Goal: Use online tool/utility

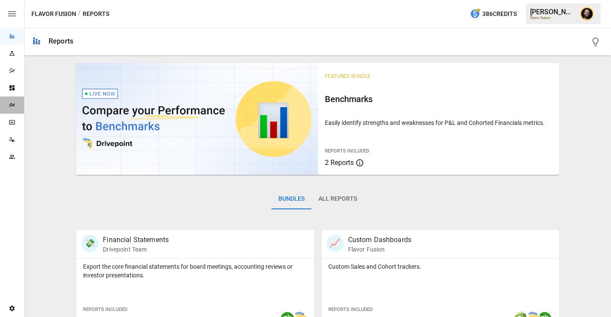
click at [18, 101] on div "Plans" at bounding box center [12, 104] width 24 height 17
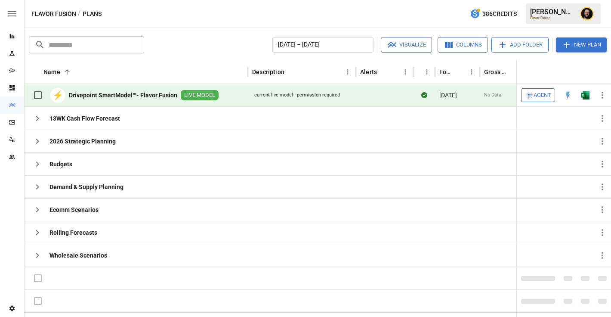
click at [543, 96] on span "Agent" at bounding box center [543, 95] width 18 height 10
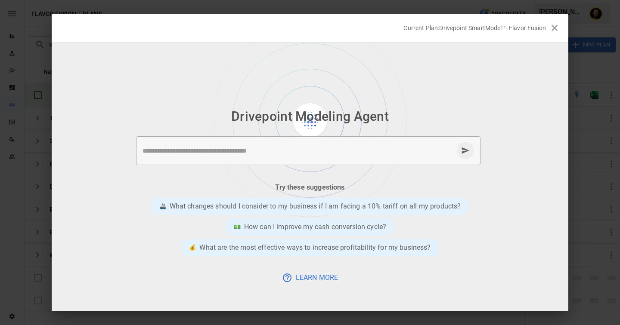
click at [237, 147] on textarea at bounding box center [297, 151] width 311 height 10
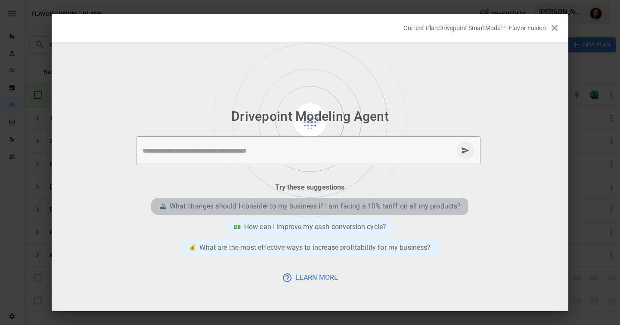
click at [290, 206] on p "What changes should I consider to my business if I am facing a 10% tariff on al…" at bounding box center [315, 206] width 291 height 10
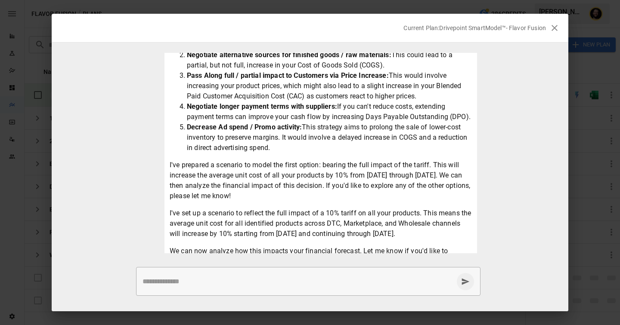
scroll to position [165, 0]
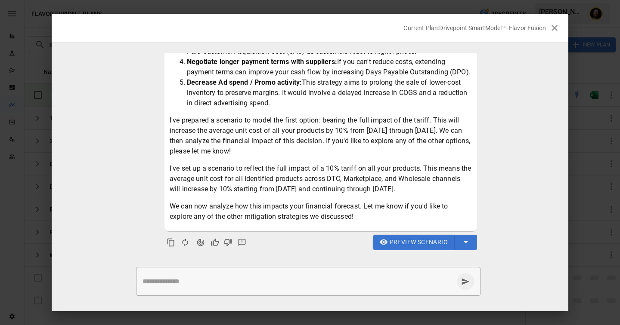
click at [416, 242] on span "Preview Scenario" at bounding box center [419, 242] width 58 height 11
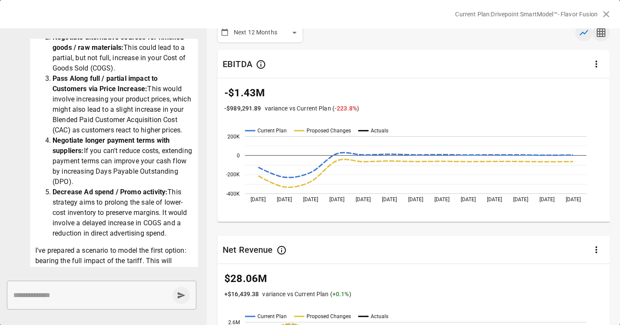
click at [602, 33] on icon "button" at bounding box center [601, 32] width 9 height 9
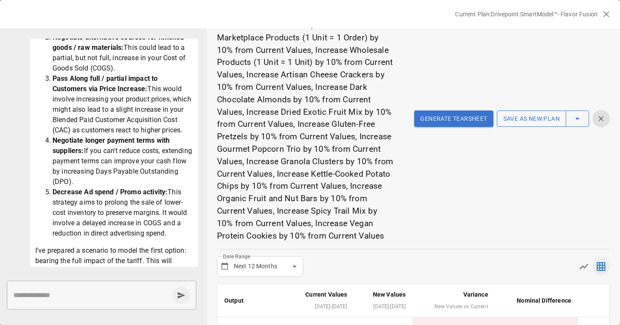
scroll to position [135, 0]
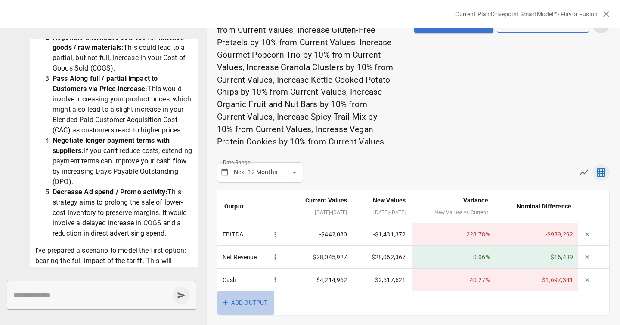
click at [245, 302] on button "+ ADD OUTPUT" at bounding box center [245, 303] width 57 height 24
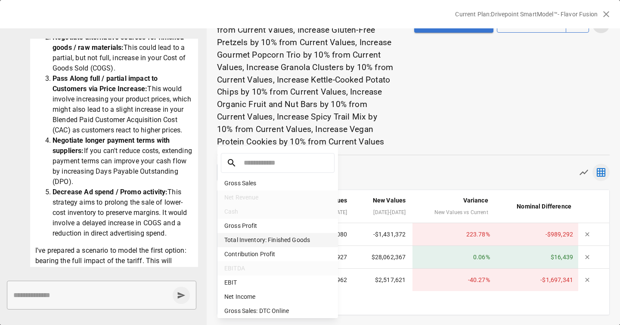
click at [262, 238] on li "Total Inventory: Finished Goods" at bounding box center [277, 240] width 121 height 14
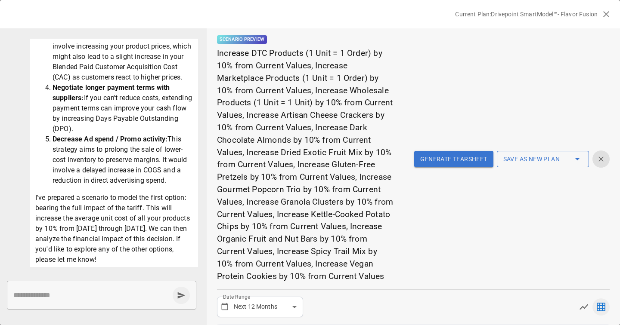
scroll to position [173, 0]
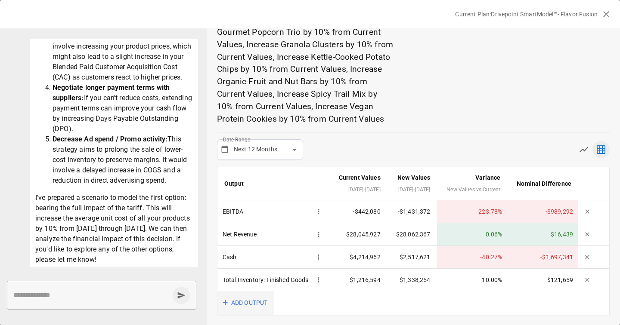
click at [253, 299] on button "+ ADD OUTPUT" at bounding box center [245, 303] width 57 height 24
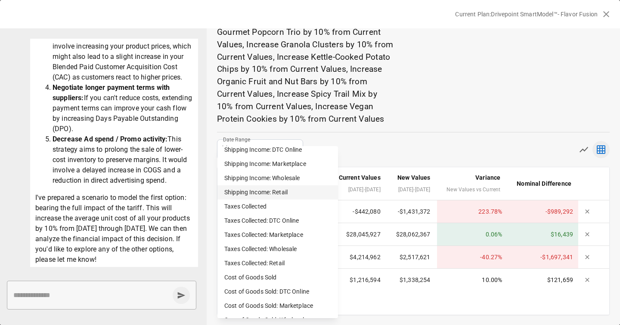
scroll to position [586, 0]
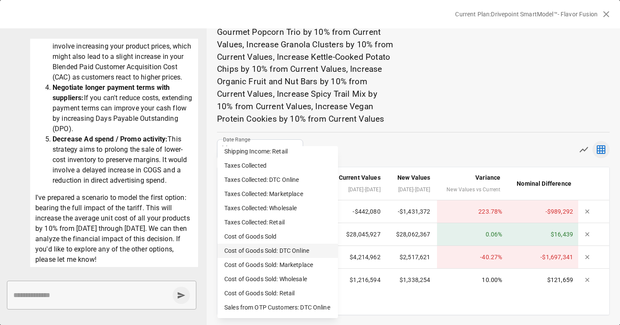
click at [284, 251] on li "Cost of Goods Sold: DTC Online" at bounding box center [277, 251] width 121 height 14
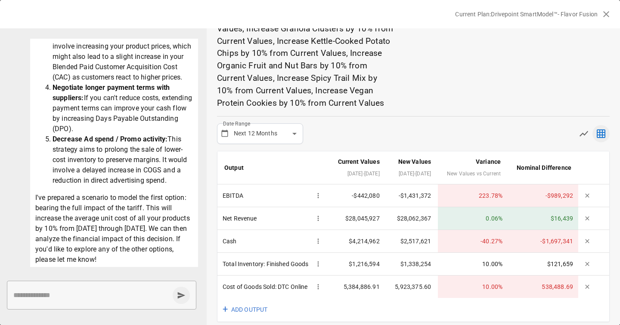
scroll to position [201, 0]
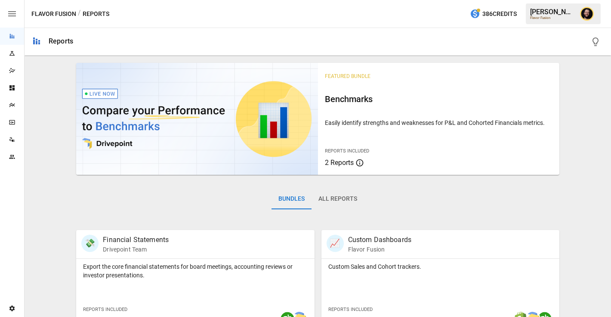
click at [14, 105] on icon "Plans" at bounding box center [12, 105] width 7 height 7
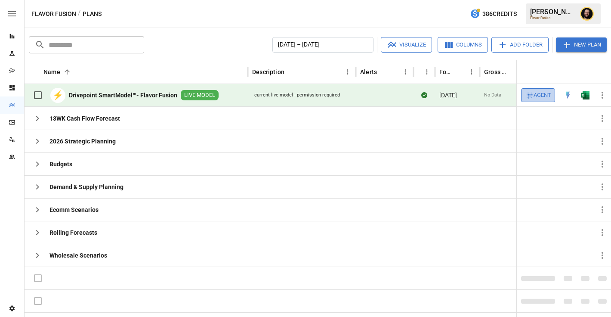
click at [536, 99] on span "Agent" at bounding box center [543, 95] width 18 height 10
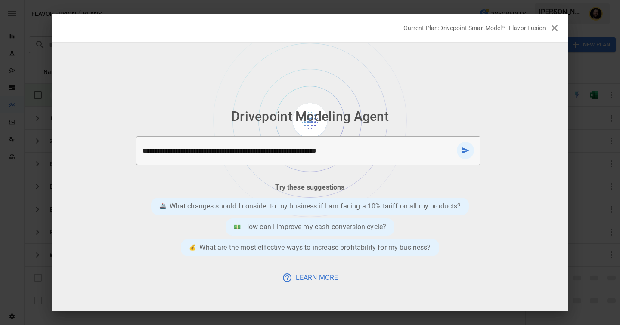
click at [223, 149] on textarea "**********" at bounding box center [297, 151] width 311 height 10
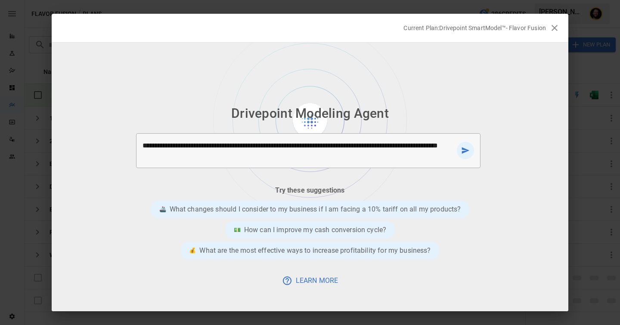
type textarea "**********"
